Goal: Task Accomplishment & Management: Manage account settings

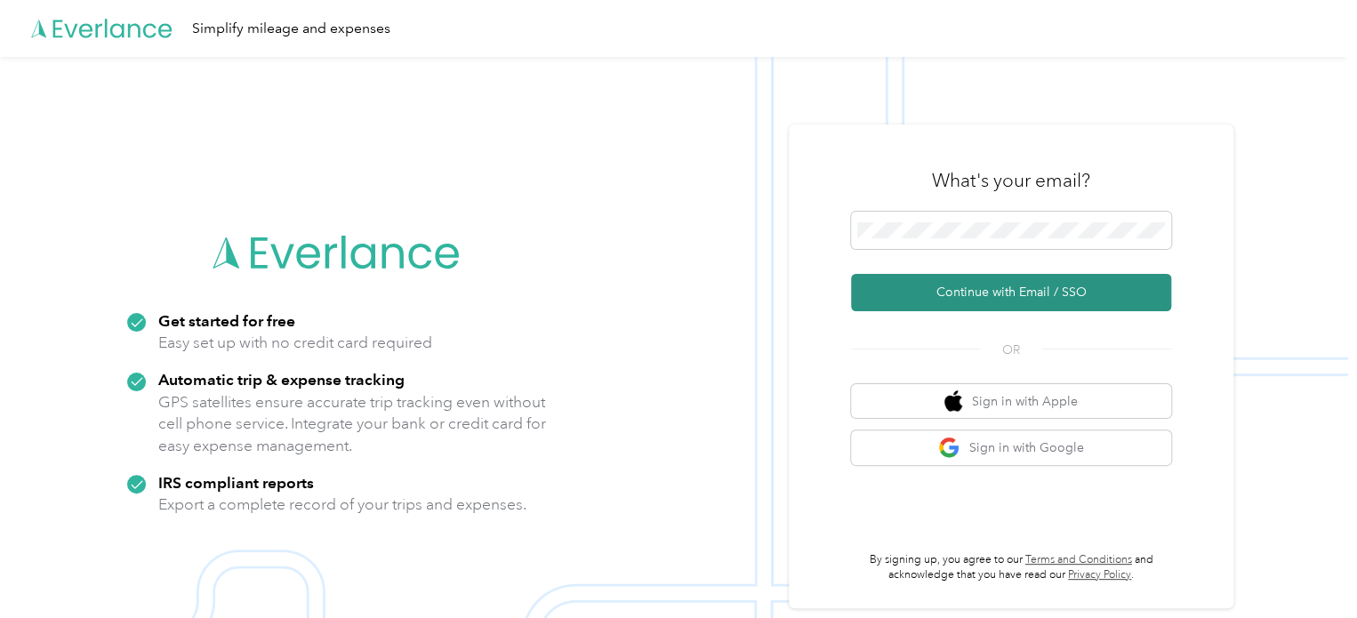
click at [1092, 284] on button "Continue with Email / SSO" at bounding box center [1011, 292] width 320 height 37
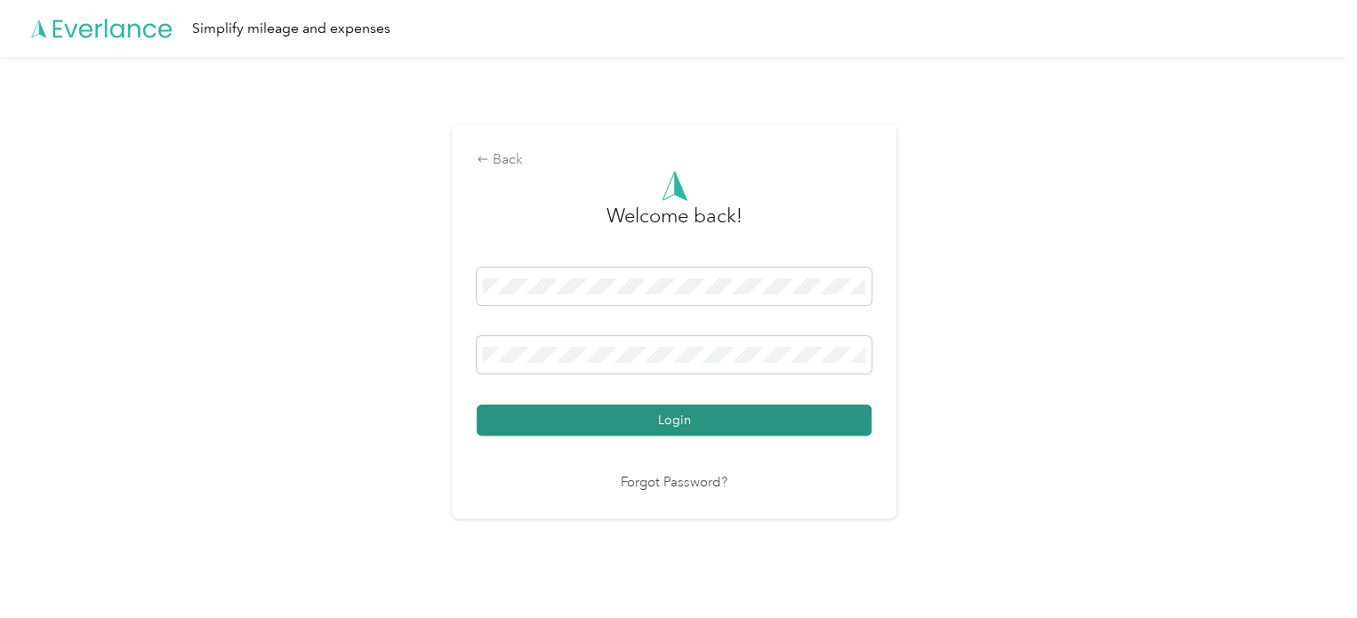
click at [832, 405] on button "Login" at bounding box center [674, 420] width 395 height 31
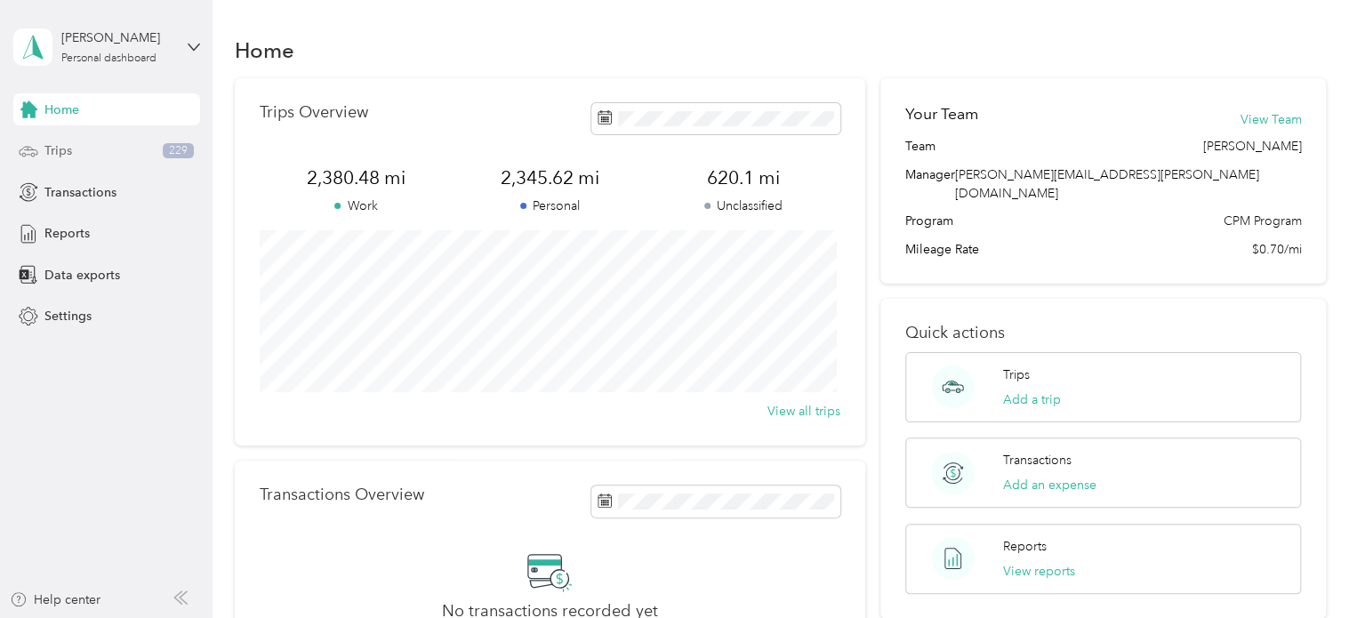
click at [57, 152] on span "Trips" at bounding box center [58, 150] width 28 height 19
